Goal: Navigation & Orientation: Find specific page/section

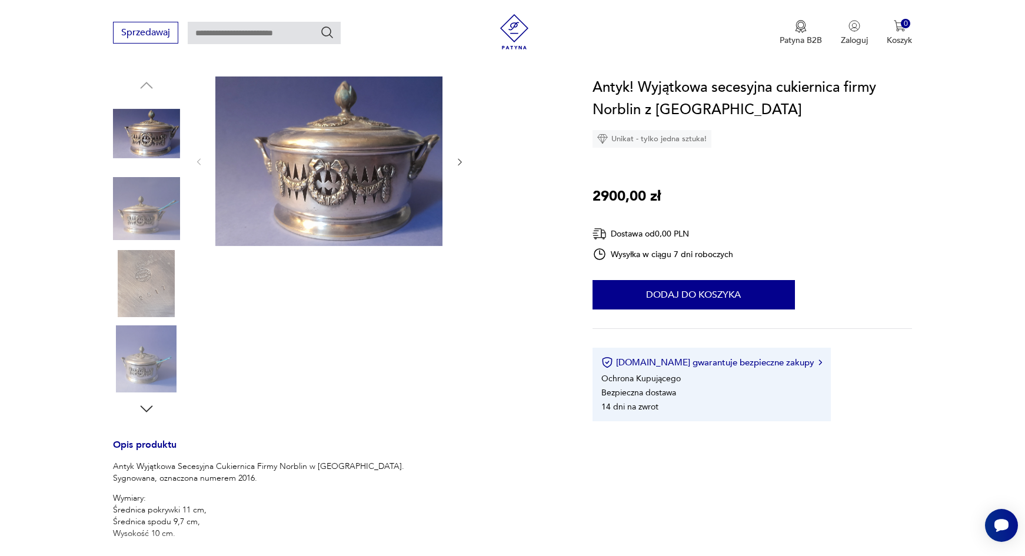
click at [170, 299] on img at bounding box center [146, 283] width 67 height 67
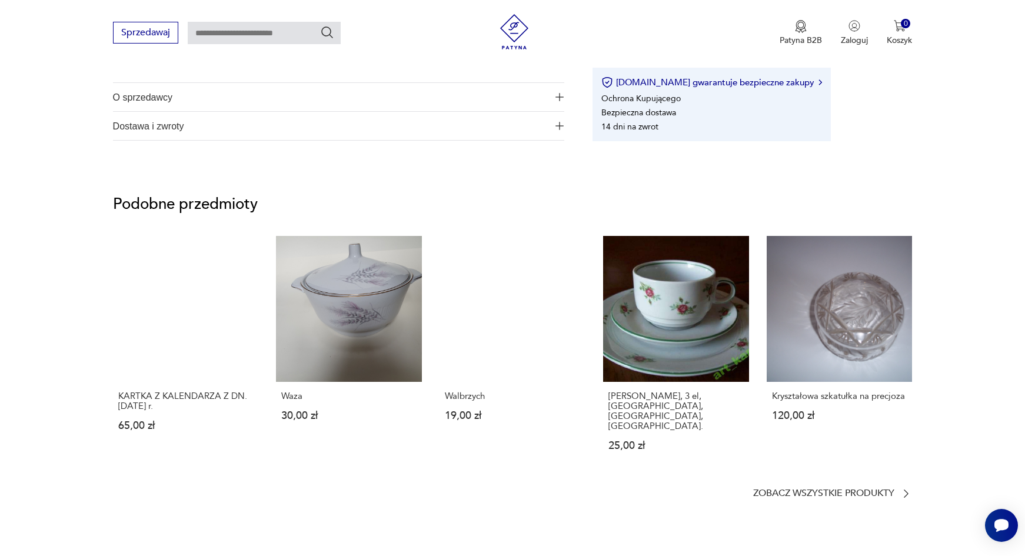
scroll to position [824, 0]
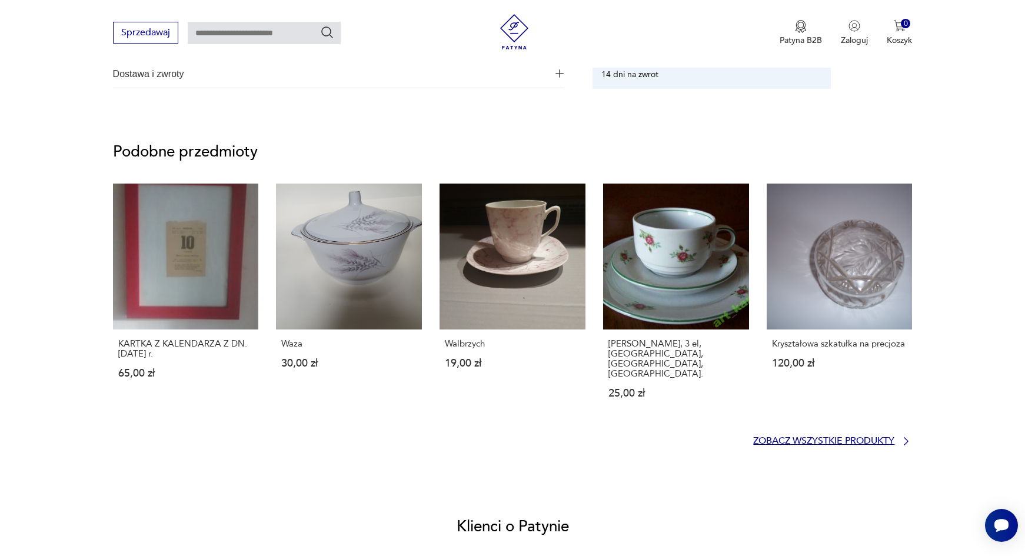
click at [908, 436] on icon at bounding box center [907, 442] width 12 height 12
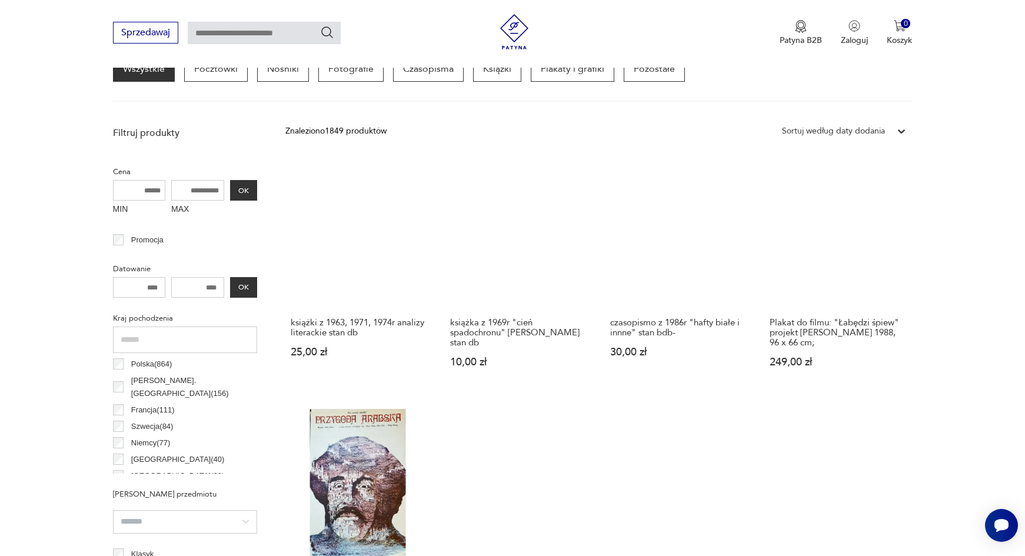
scroll to position [311, 0]
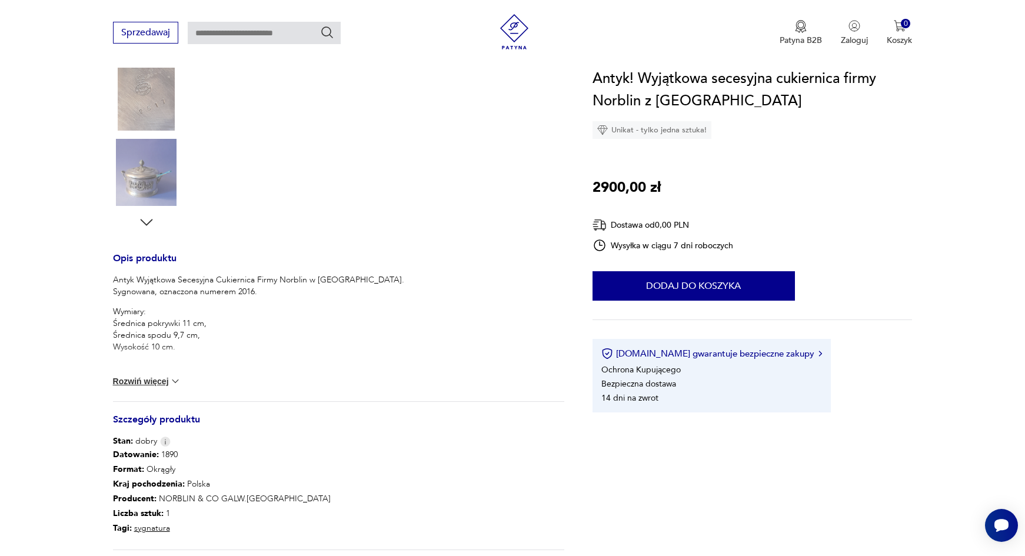
scroll to position [121, 0]
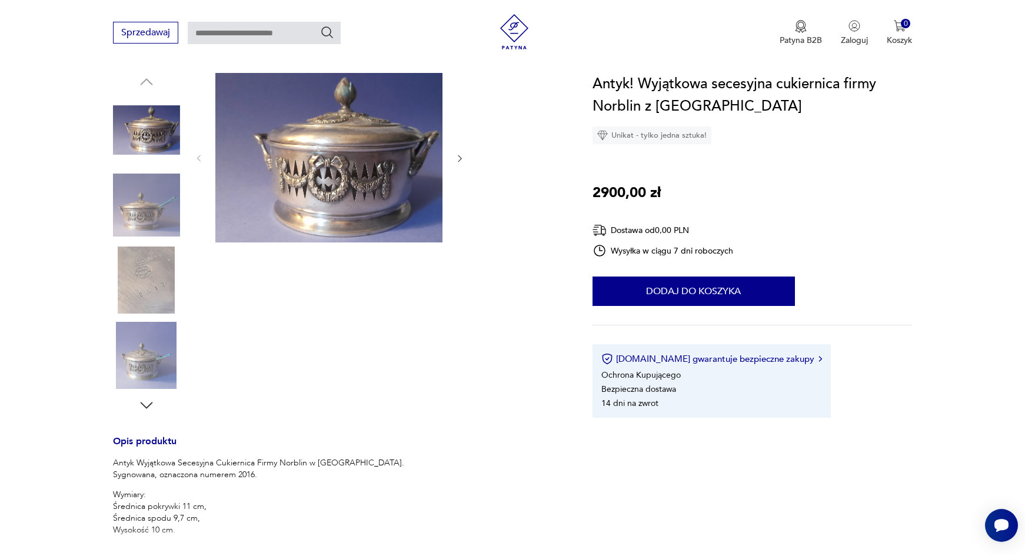
click at [142, 213] on img at bounding box center [146, 205] width 67 height 67
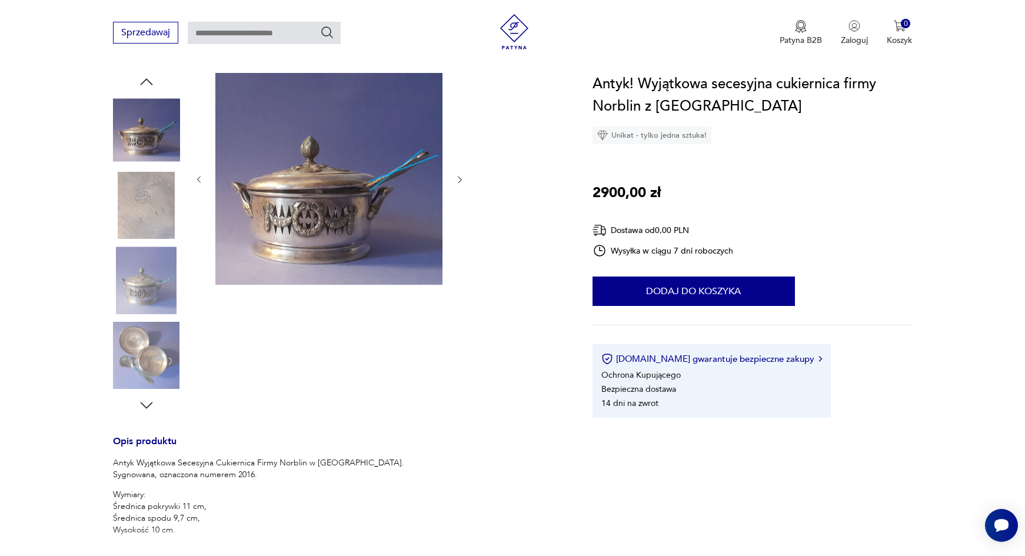
click at [148, 370] on img at bounding box center [146, 355] width 67 height 67
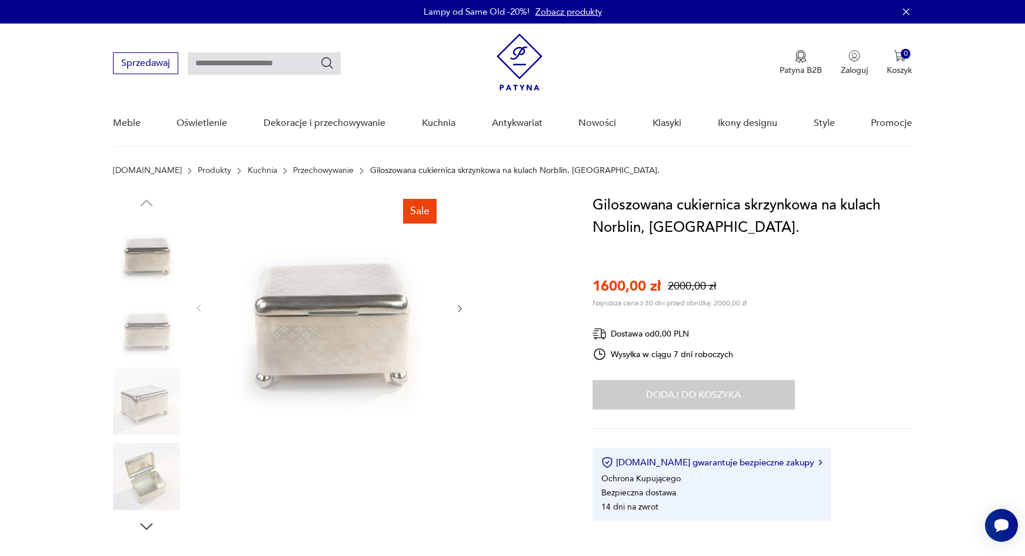
click at [151, 485] on img at bounding box center [146, 476] width 67 height 67
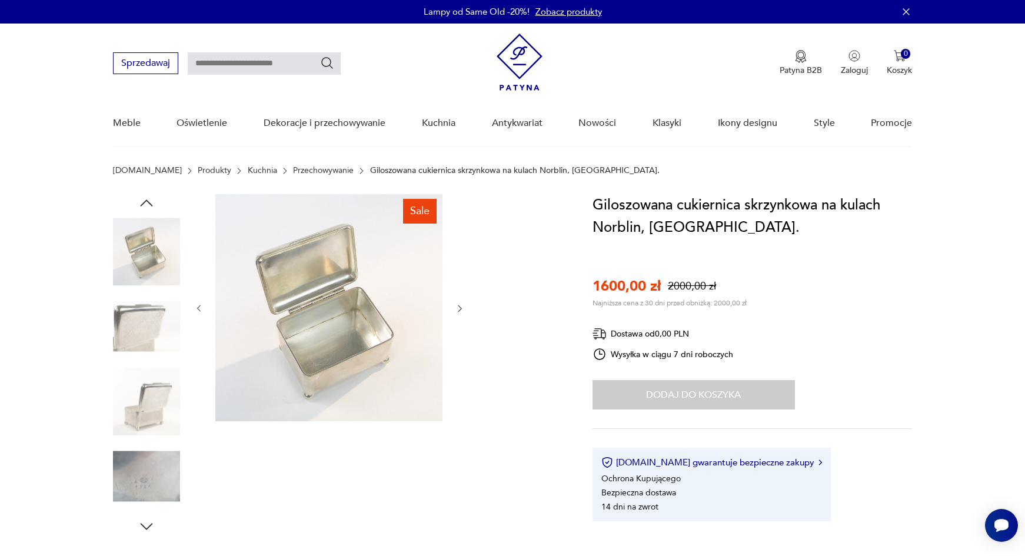
click at [146, 329] on img at bounding box center [146, 326] width 67 height 67
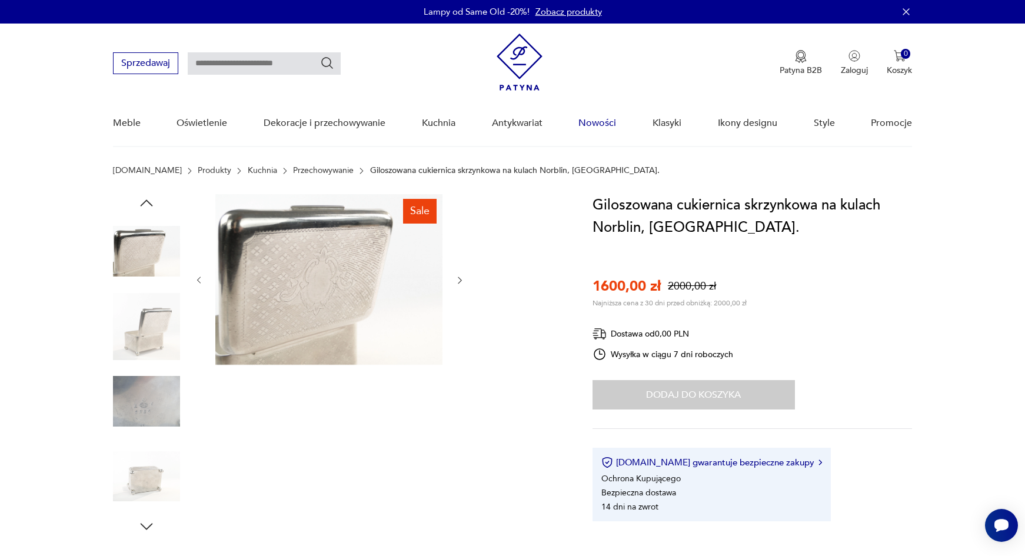
click at [592, 120] on link "Nowości" at bounding box center [598, 123] width 38 height 45
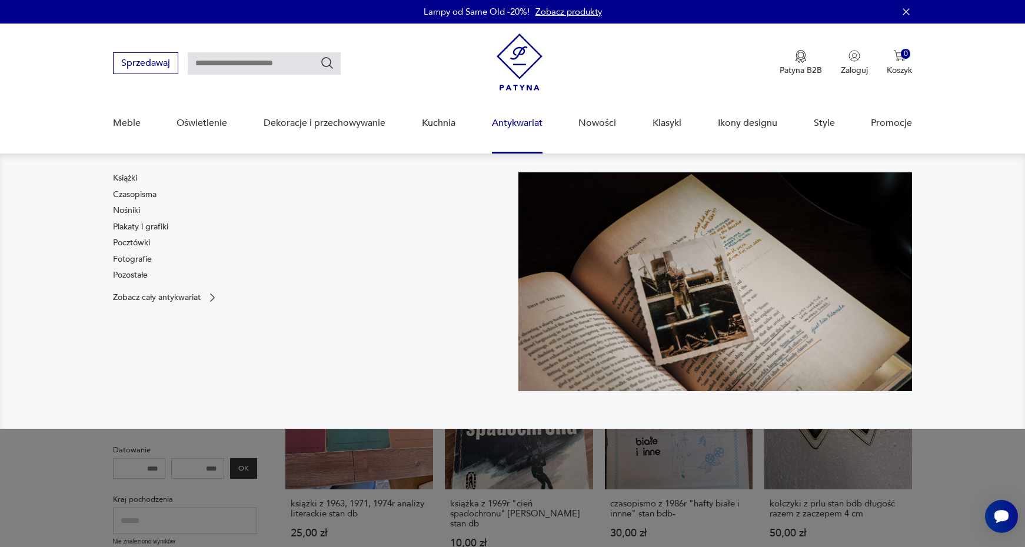
click at [512, 124] on link "Antykwariat" at bounding box center [517, 123] width 51 height 45
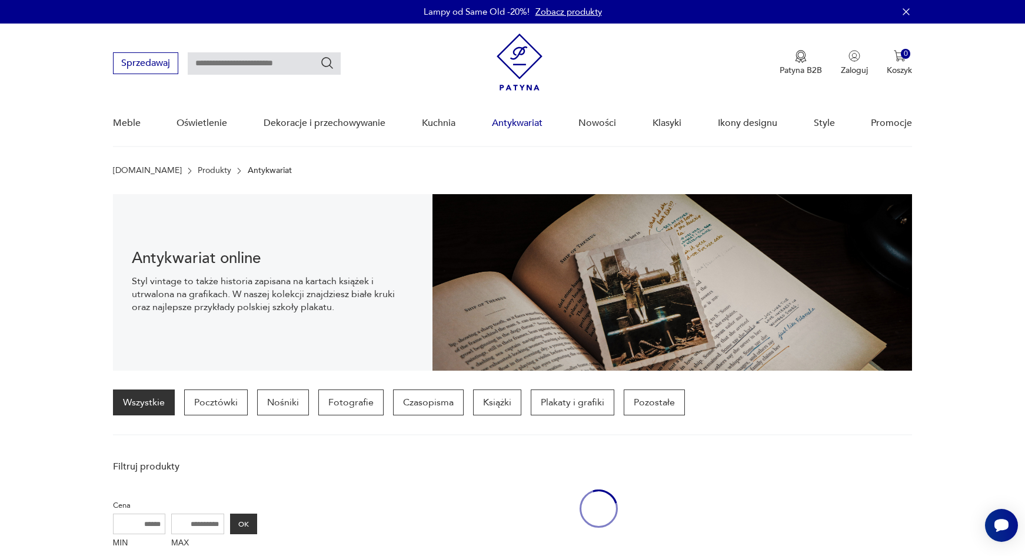
scroll to position [82, 0]
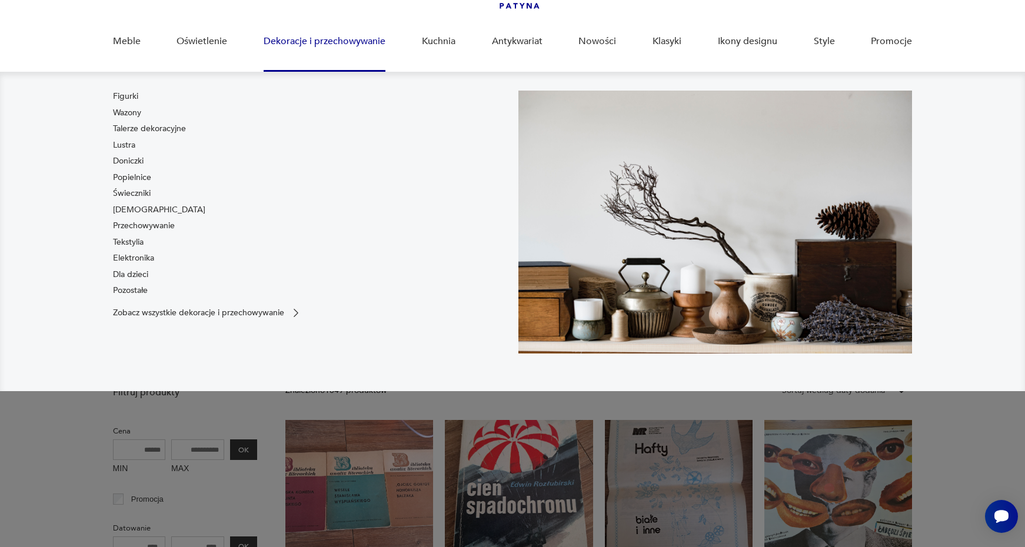
click at [318, 42] on link "Dekoracje i przechowywanie" at bounding box center [325, 41] width 122 height 45
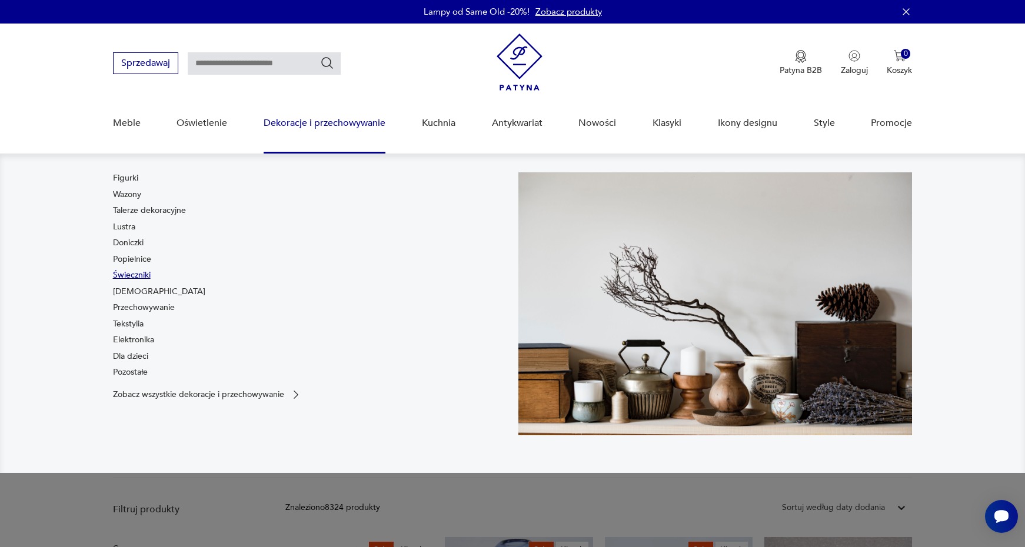
click at [137, 274] on link "Świeczniki" at bounding box center [132, 276] width 38 height 12
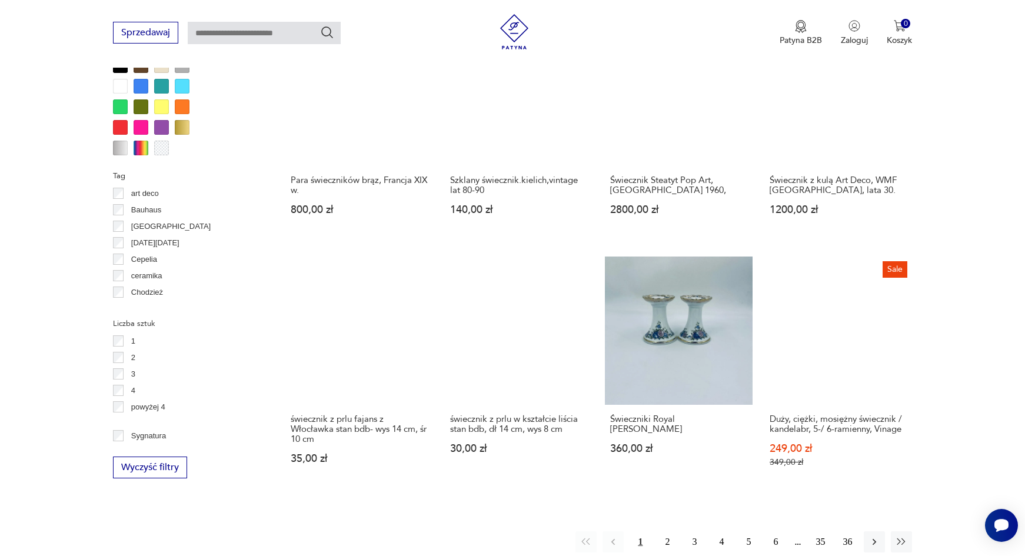
scroll to position [1078, 0]
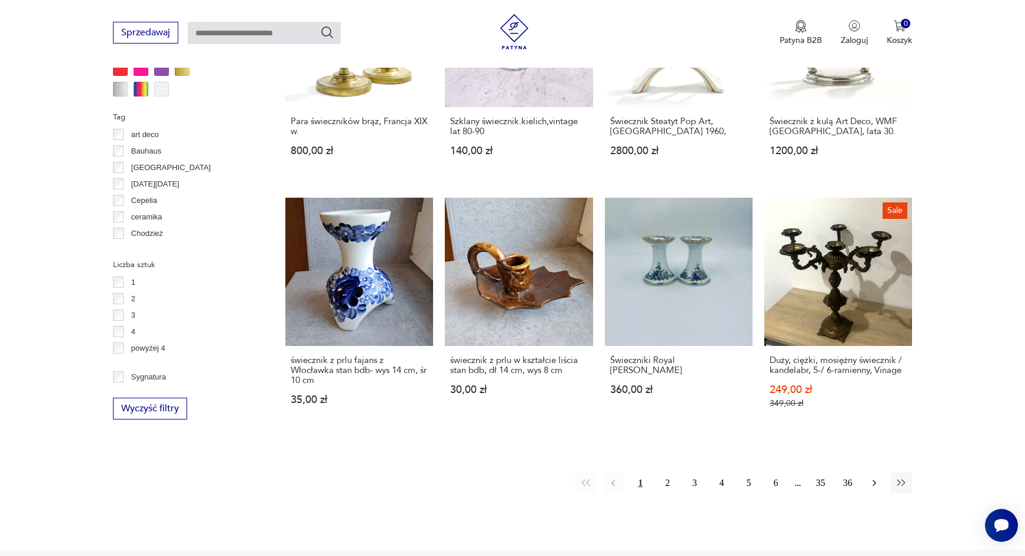
click at [874, 477] on icon "button" at bounding box center [875, 483] width 12 height 12
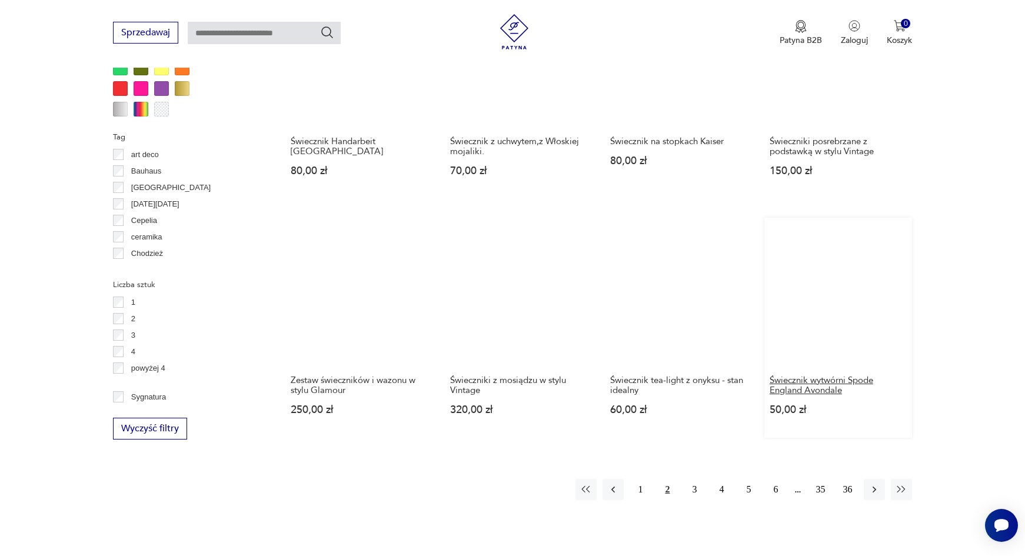
scroll to position [1313, 0]
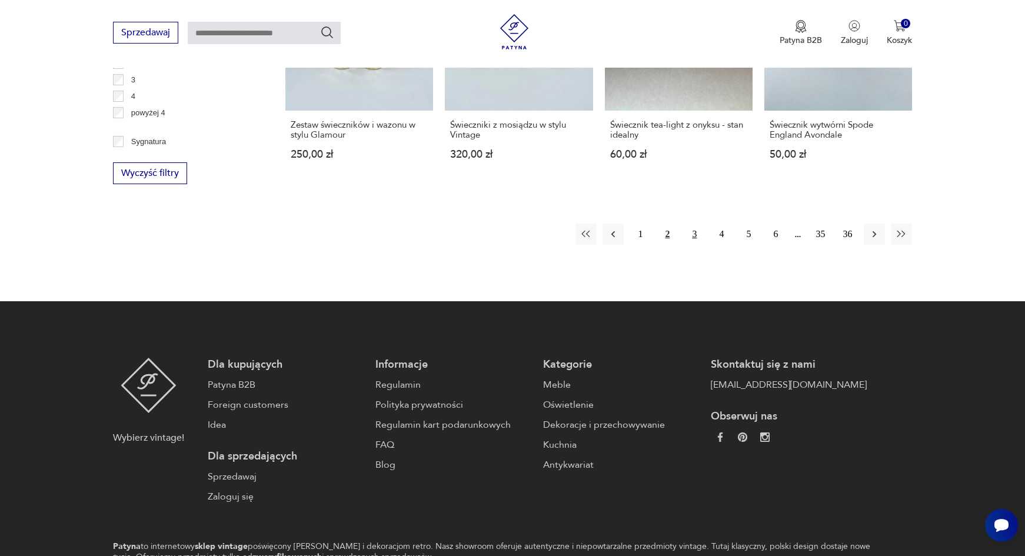
click at [695, 224] on button "3" at bounding box center [694, 234] width 21 height 21
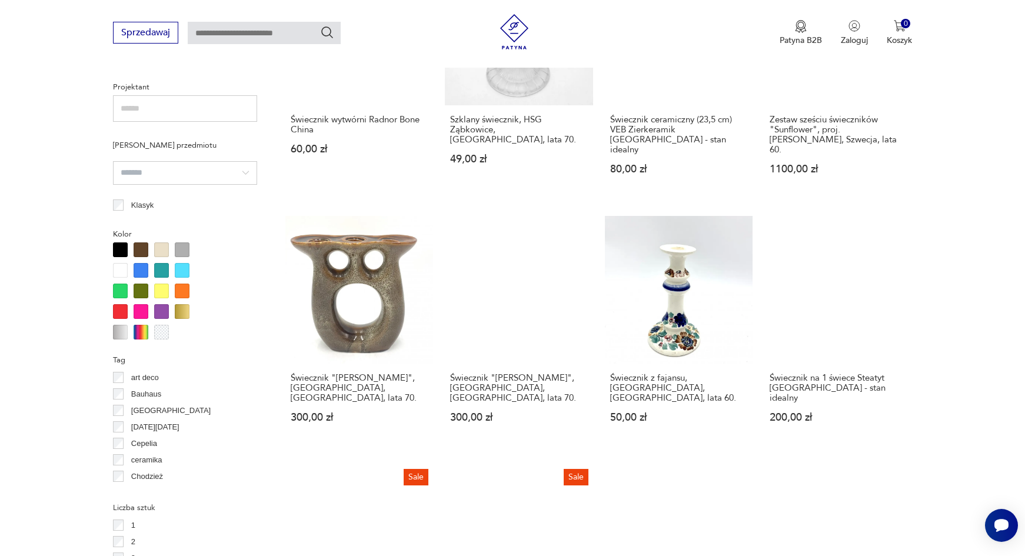
scroll to position [1078, 0]
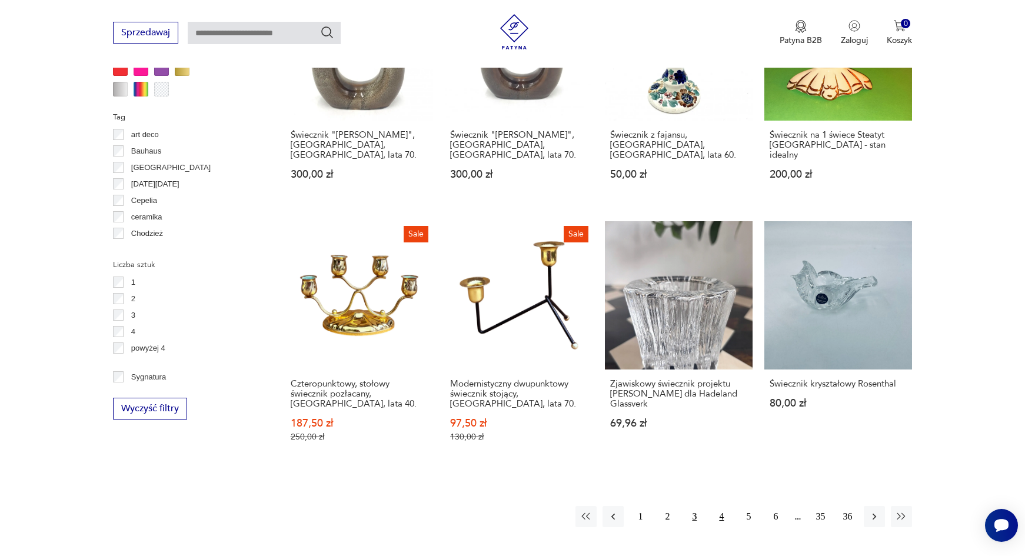
click at [723, 506] on button "4" at bounding box center [721, 516] width 21 height 21
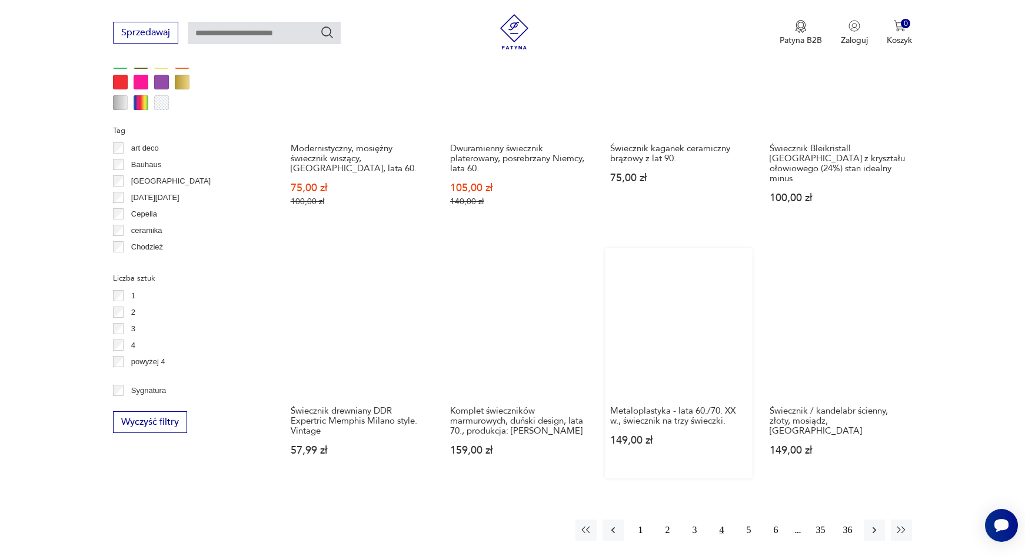
scroll to position [1137, 0]
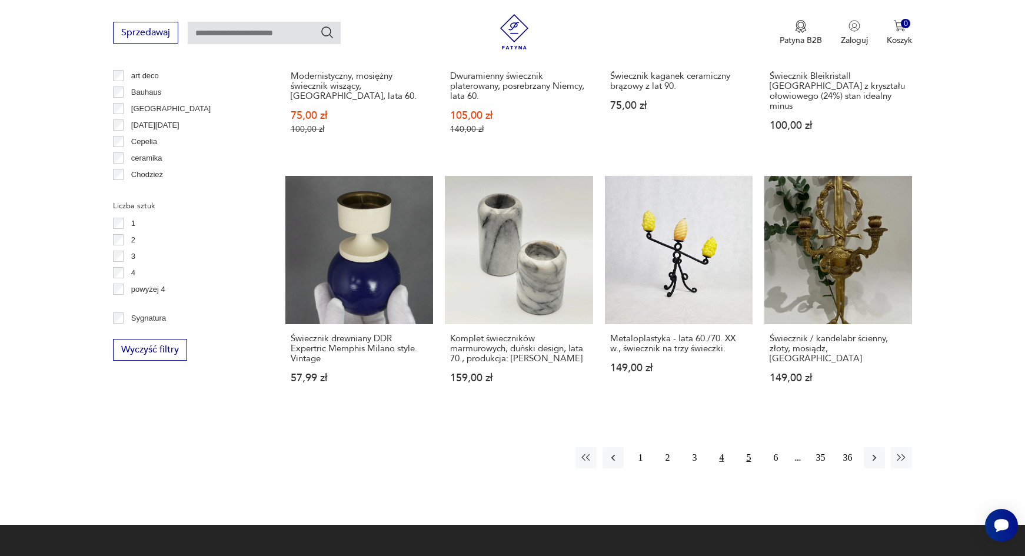
click at [749, 447] on button "5" at bounding box center [748, 457] width 21 height 21
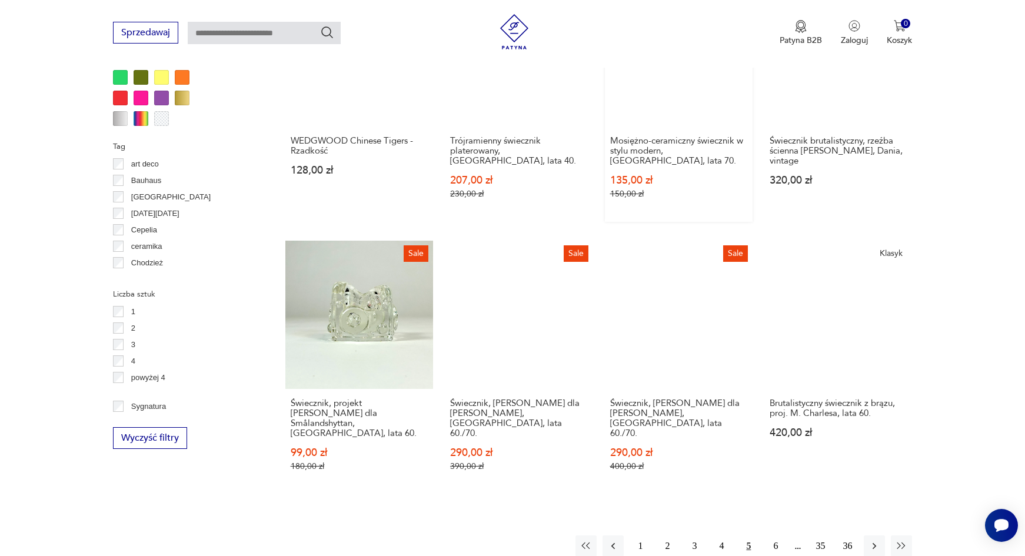
scroll to position [1078, 0]
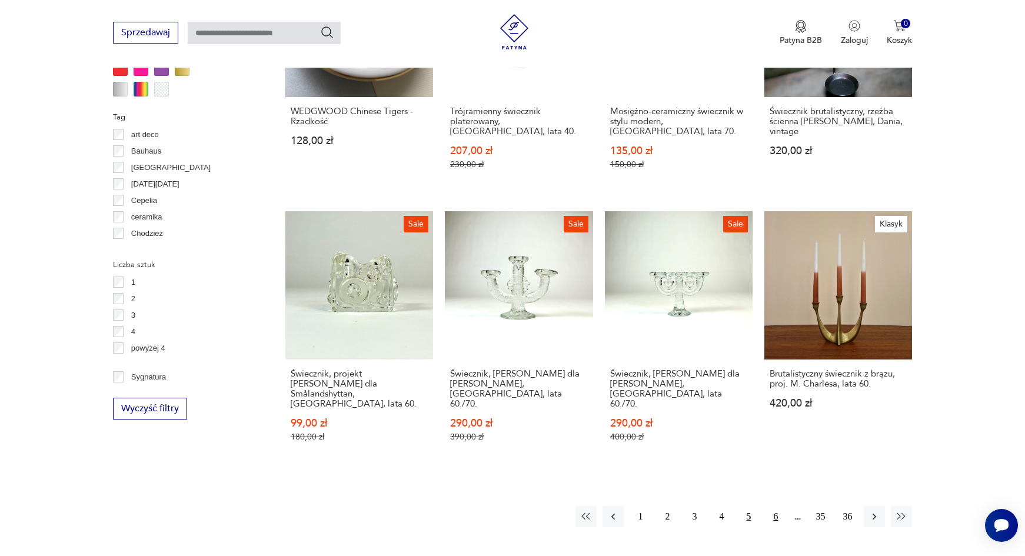
click at [774, 506] on button "6" at bounding box center [775, 516] width 21 height 21
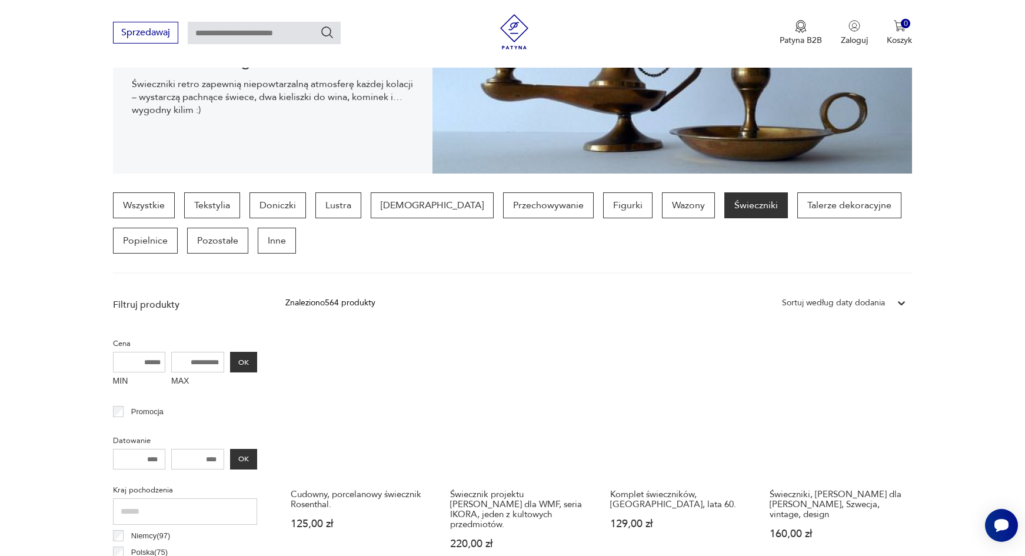
scroll to position [136, 0]
